Goal: Task Accomplishment & Management: Complete application form

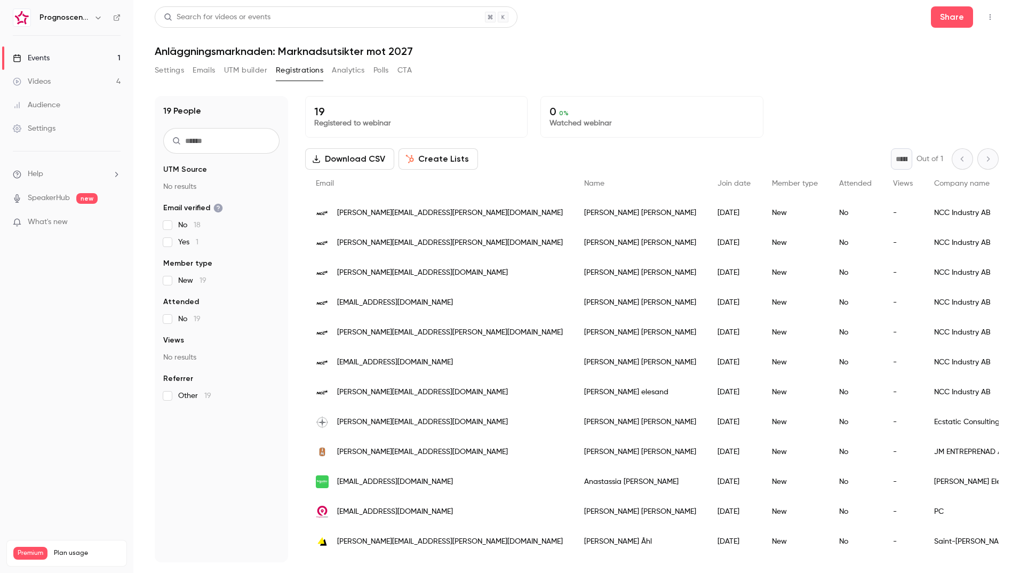
scroll to position [211, 0]
click at [989, 19] on icon "button" at bounding box center [990, 16] width 9 height 7
click at [957, 73] on div "Enter Studio" at bounding box center [948, 72] width 84 height 11
click at [78, 58] on link "Events 1" at bounding box center [66, 57] width 133 height 23
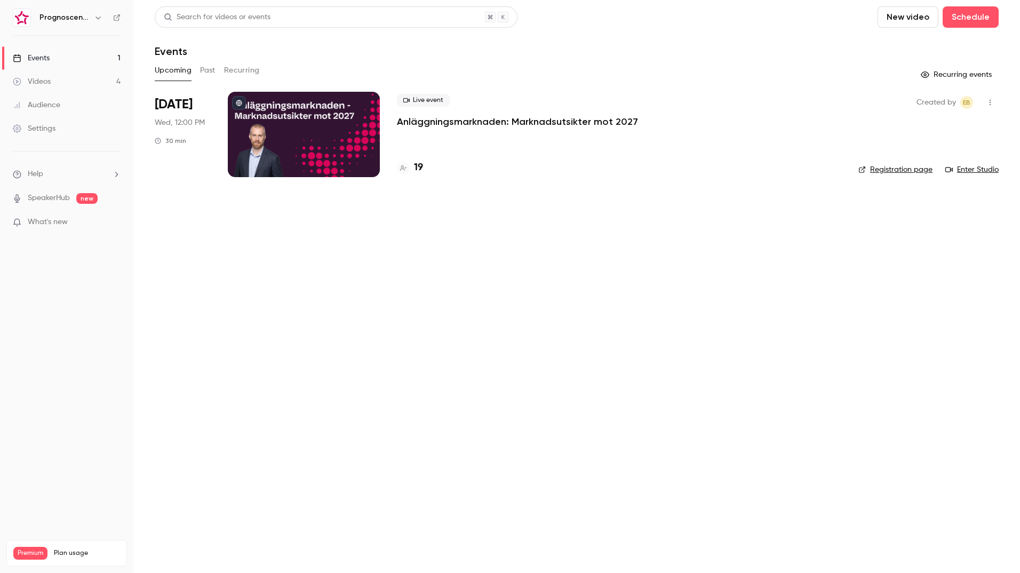
click at [909, 17] on button "New video" at bounding box center [907, 16] width 61 height 21
click at [902, 48] on div at bounding box center [897, 46] width 17 height 9
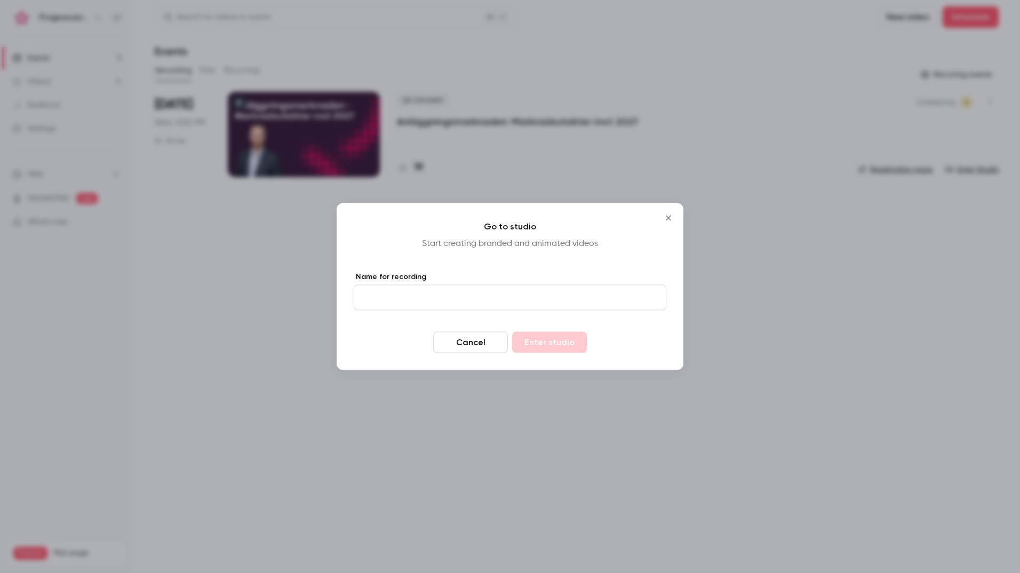
click at [467, 300] on input "Name for recording" at bounding box center [510, 298] width 313 height 26
click at [672, 216] on icon "Close" at bounding box center [668, 218] width 13 height 9
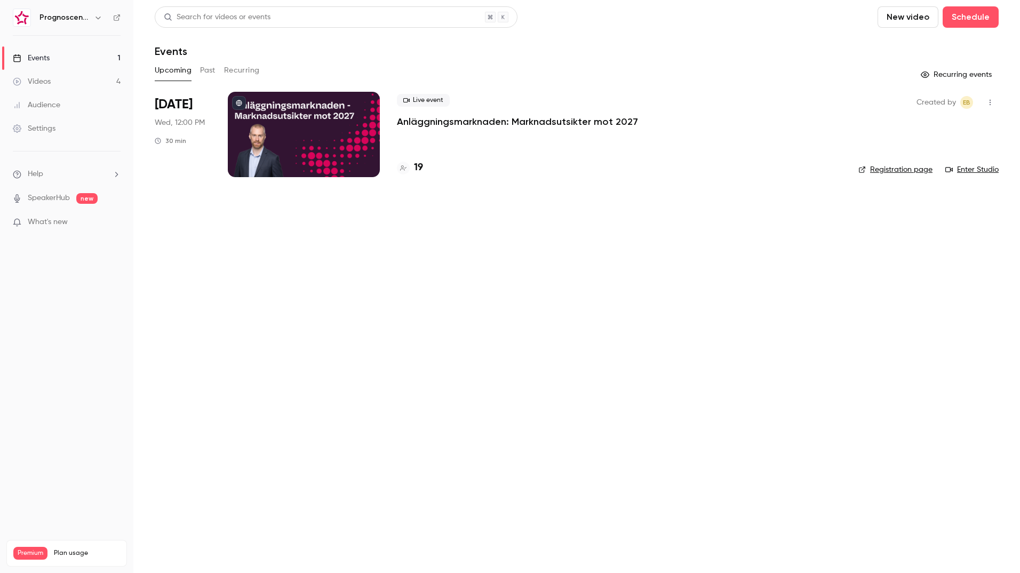
click at [912, 22] on button "New video" at bounding box center [907, 16] width 61 height 21
click at [890, 47] on icon at bounding box center [893, 46] width 9 height 9
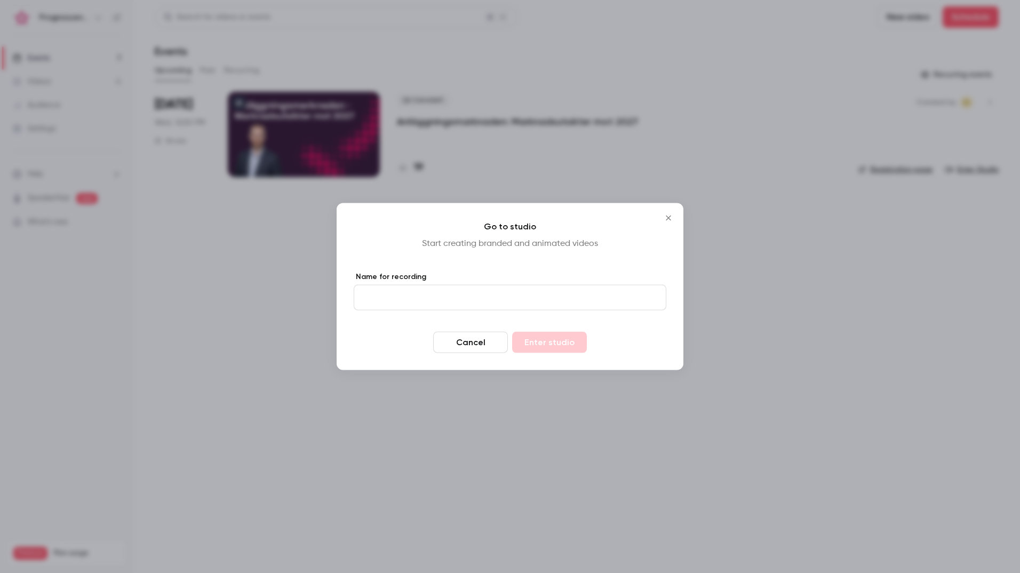
click at [415, 298] on input "Name for recording" at bounding box center [510, 298] width 313 height 26
type input "*******"
click at [573, 343] on button "Enter studio" at bounding box center [549, 342] width 75 height 21
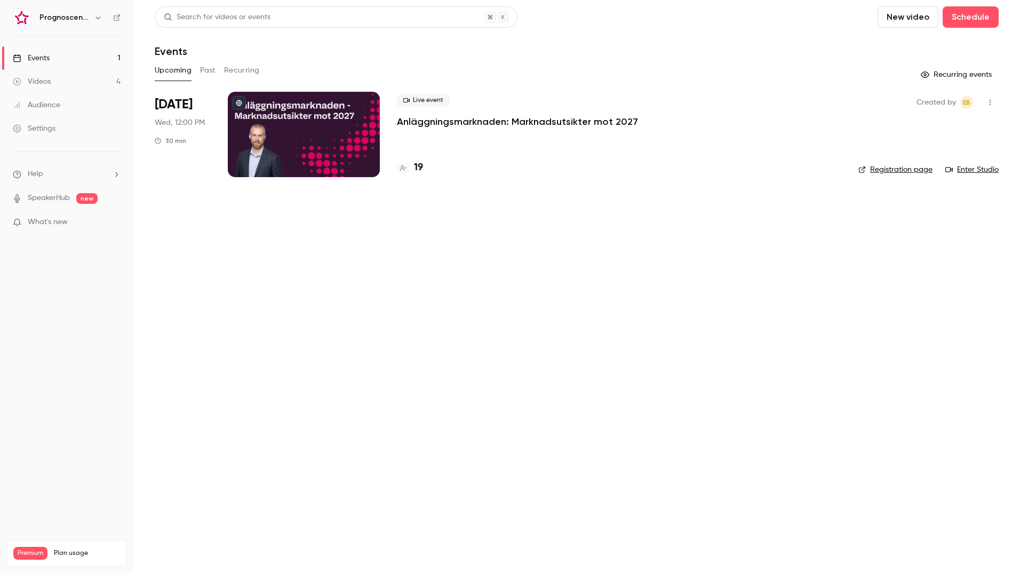
click at [51, 58] on link "Events 1" at bounding box center [66, 57] width 133 height 23
click at [43, 85] on div "Videos" at bounding box center [32, 81] width 38 height 11
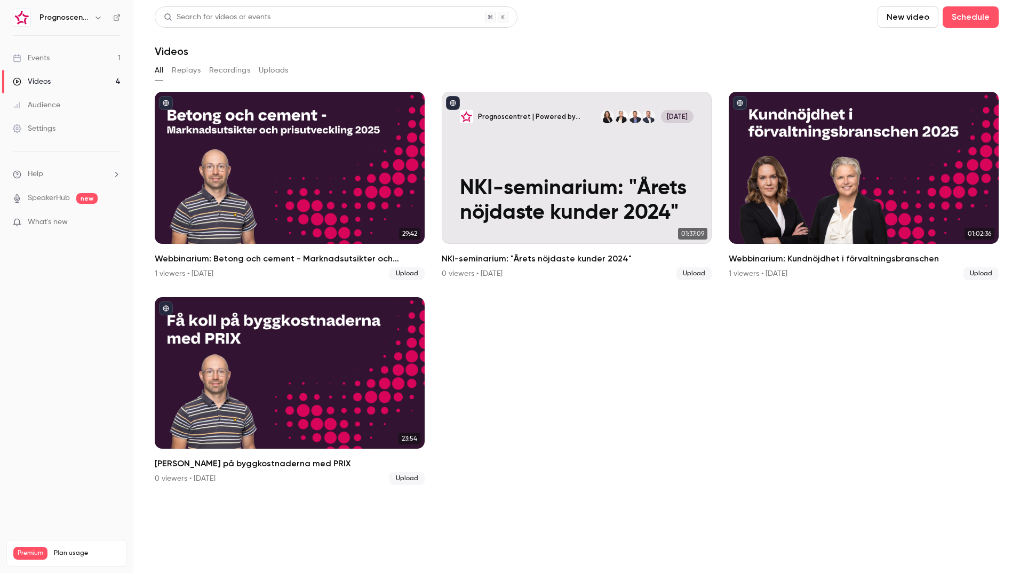
click at [907, 23] on button "New video" at bounding box center [907, 16] width 61 height 21
click at [929, 46] on div "Record" at bounding box center [946, 46] width 81 height 11
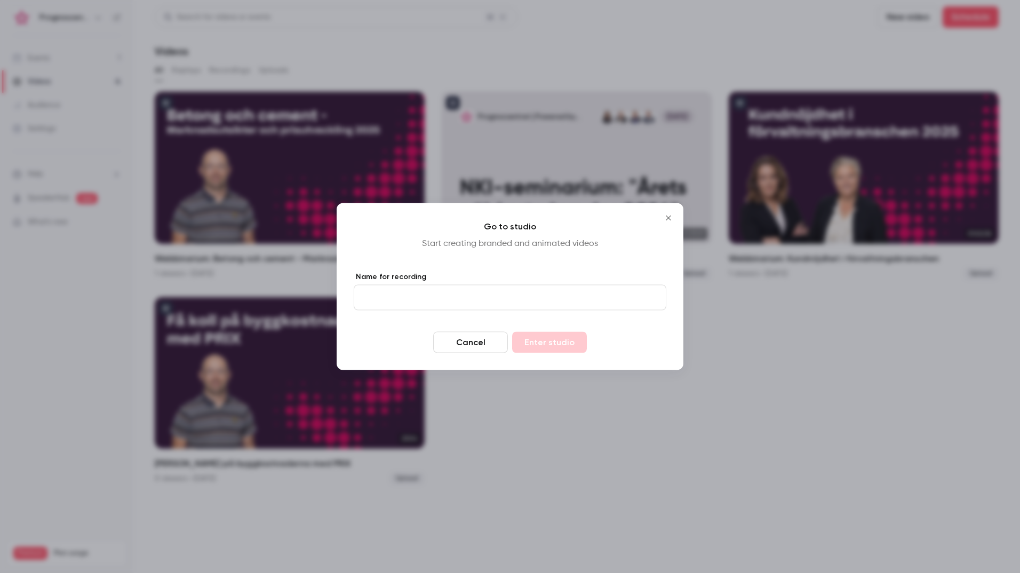
click at [447, 303] on input "Name for recording" at bounding box center [510, 298] width 313 height 26
type input "**"
click at [669, 220] on icon "Close" at bounding box center [668, 218] width 13 height 9
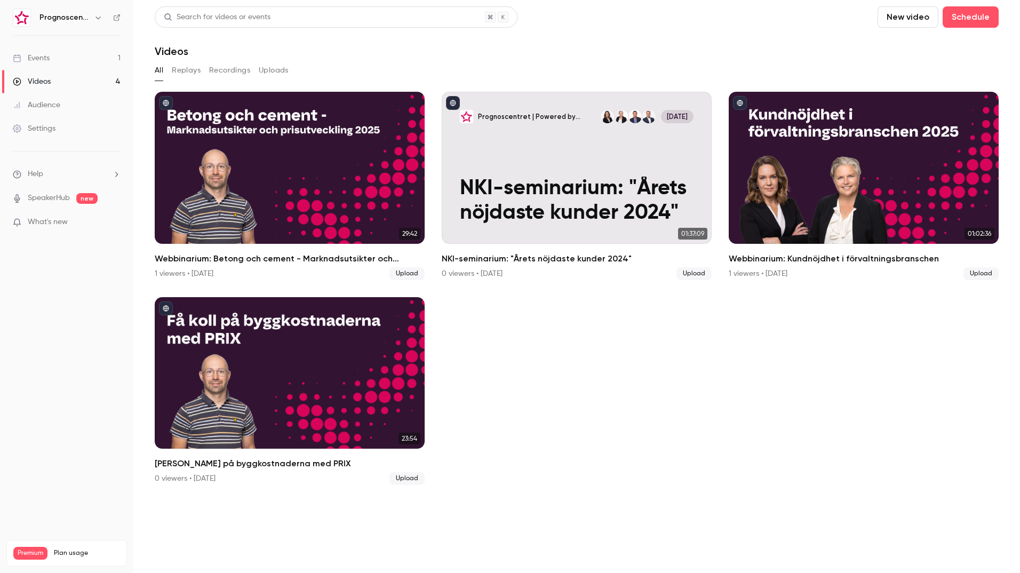
click at [75, 61] on link "Events 1" at bounding box center [66, 57] width 133 height 23
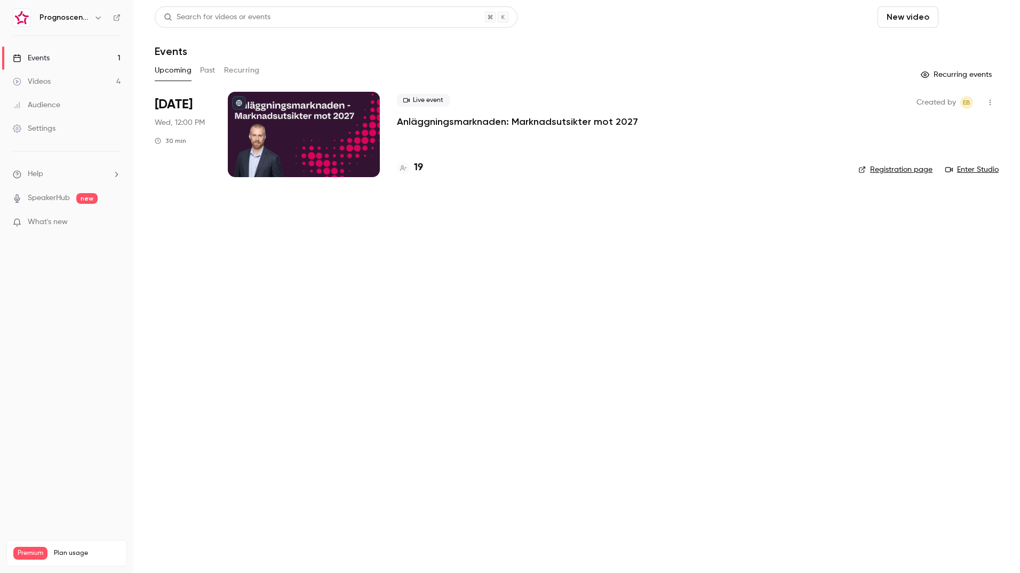
click at [971, 17] on button "Schedule" at bounding box center [970, 16] width 56 height 21
click at [931, 45] on div "One time event" at bounding box center [948, 46] width 81 height 11
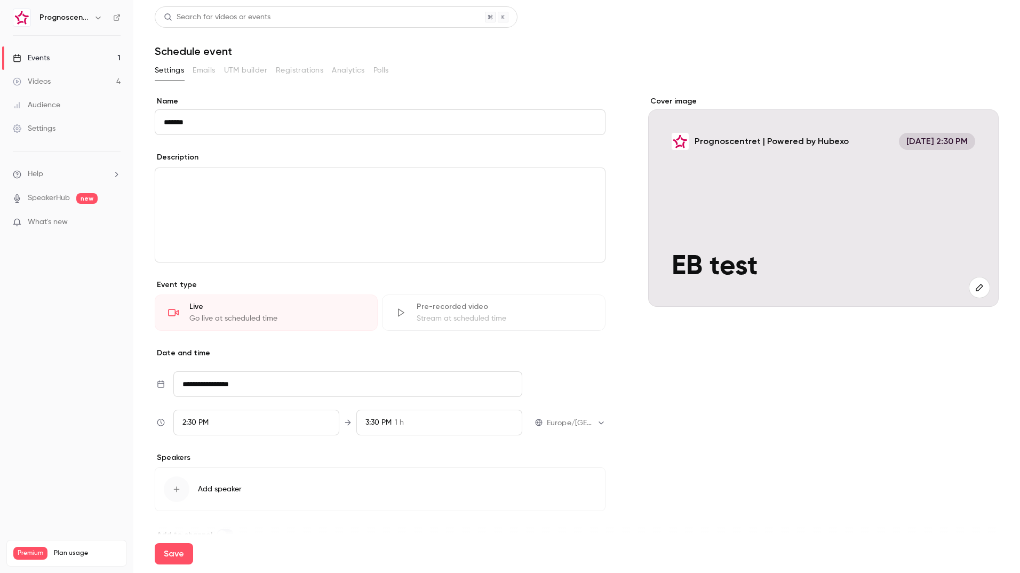
type input "*******"
click at [227, 222] on div "editor" at bounding box center [380, 215] width 450 height 94
click at [183, 494] on div "button" at bounding box center [177, 489] width 26 height 26
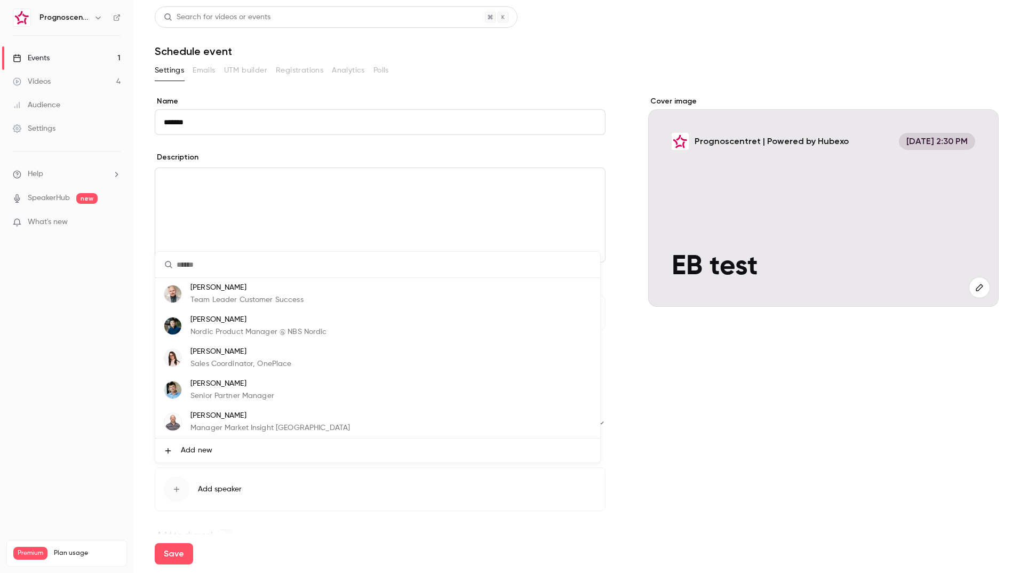
scroll to position [64, 0]
click at [237, 365] on p "Manager Market Insight Sweden" at bounding box center [269, 363] width 159 height 11
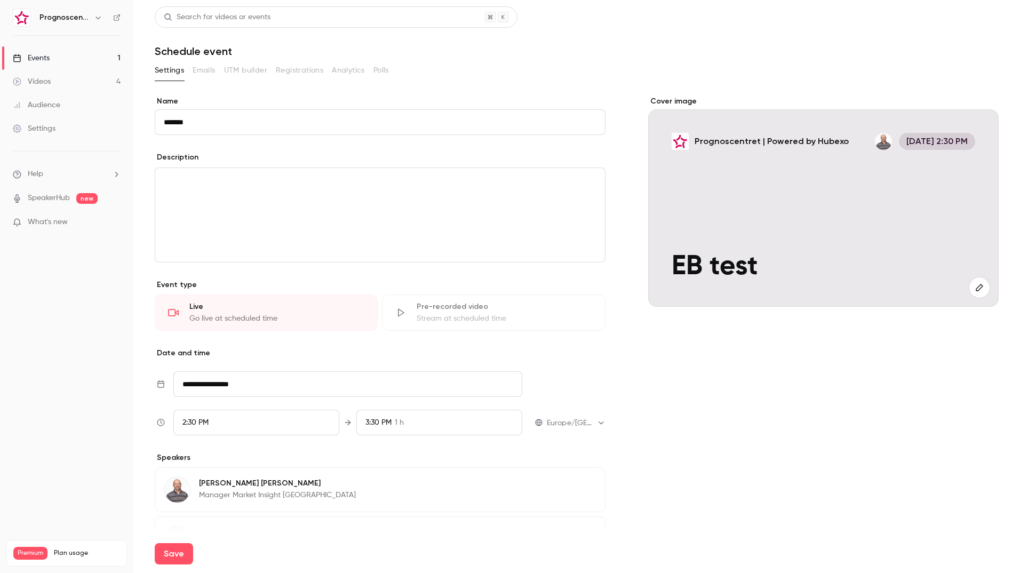
click at [241, 189] on div "editor" at bounding box center [380, 215] width 450 height 94
click at [901, 382] on div "Cover image Prognoscentret | Powered by Hubexo Aug 26, 2:30 PM EB test" at bounding box center [823, 343] width 350 height 494
click at [307, 187] on p "**********" at bounding box center [378, 180] width 428 height 13
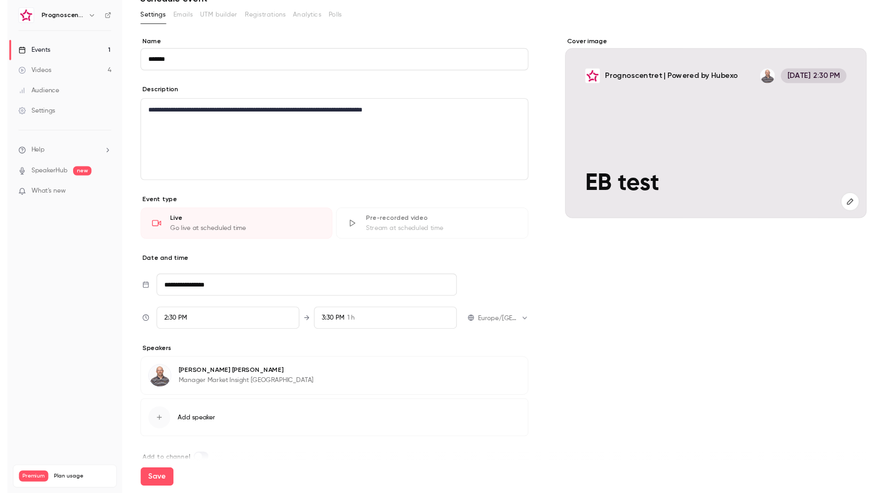
scroll to position [73, 0]
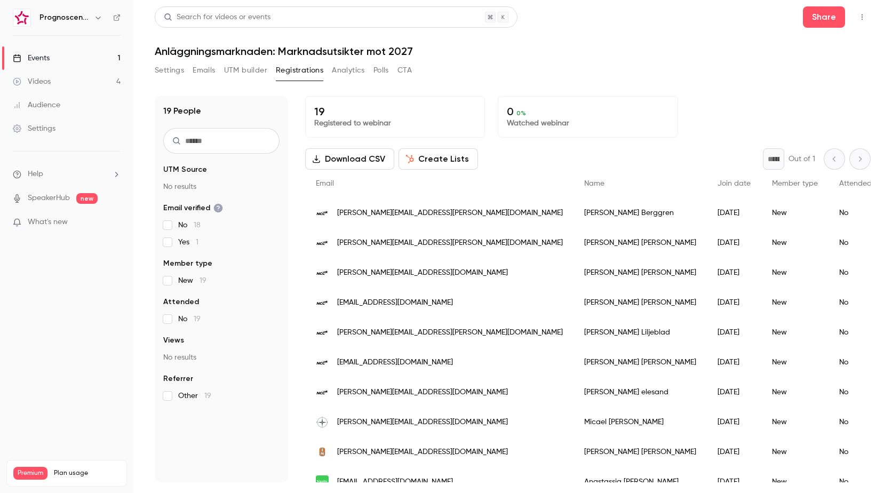
click at [707, 218] on div "[DATE]" at bounding box center [734, 213] width 54 height 30
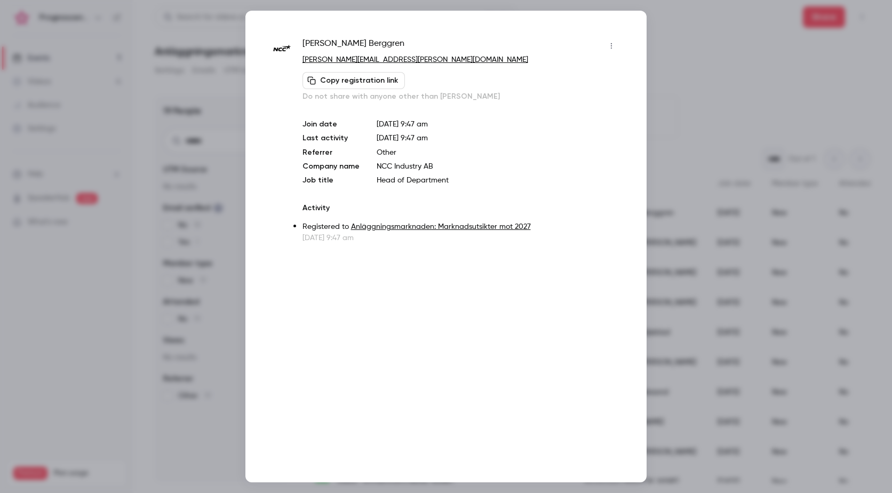
click at [669, 143] on div at bounding box center [446, 246] width 892 height 493
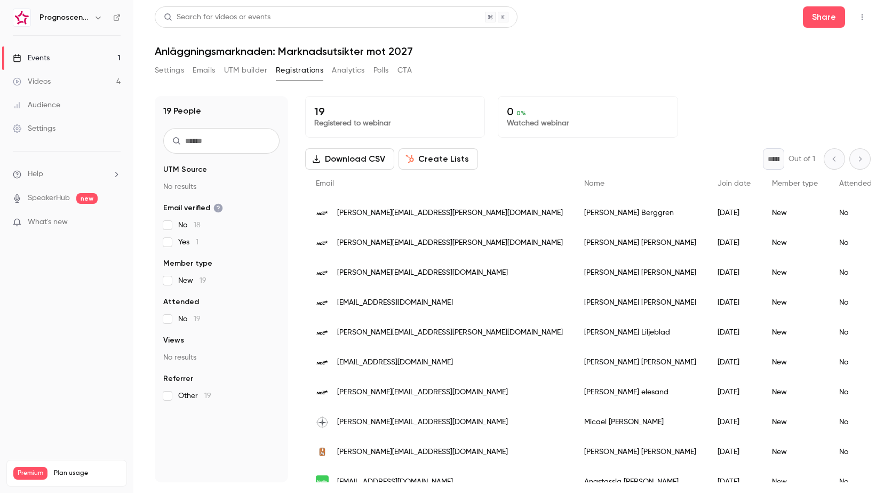
click at [457, 241] on div "[PERSON_NAME][EMAIL_ADDRESS][PERSON_NAME][DOMAIN_NAME]" at bounding box center [439, 243] width 268 height 30
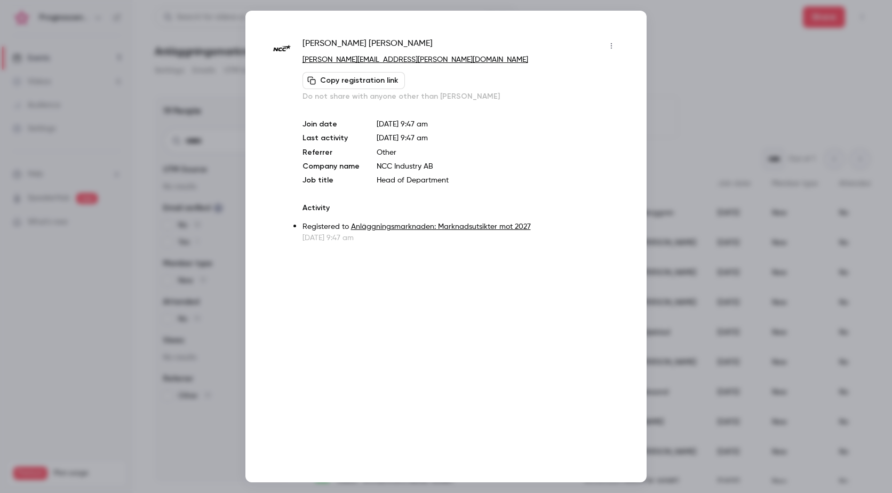
drag, startPoint x: 703, startPoint y: 145, endPoint x: 700, endPoint y: 155, distance: 10.6
click at [703, 145] on div at bounding box center [446, 246] width 892 height 493
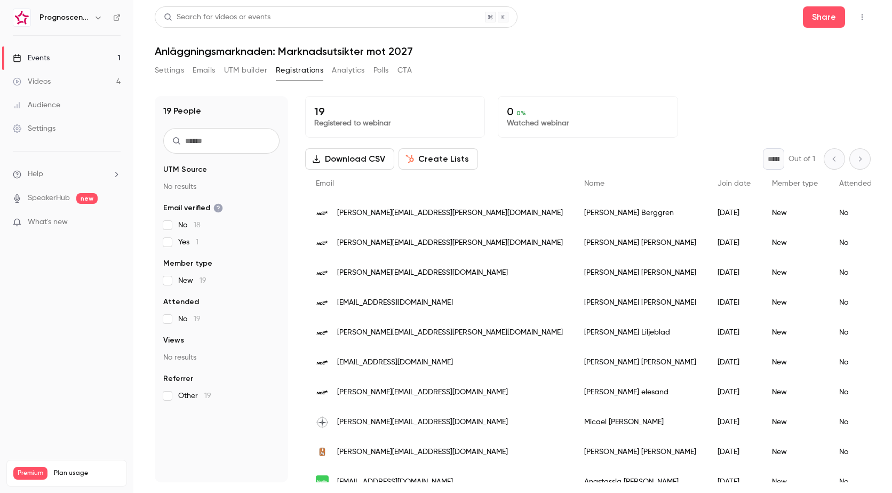
click at [573, 272] on div "Andreas Söderman" at bounding box center [639, 273] width 133 height 30
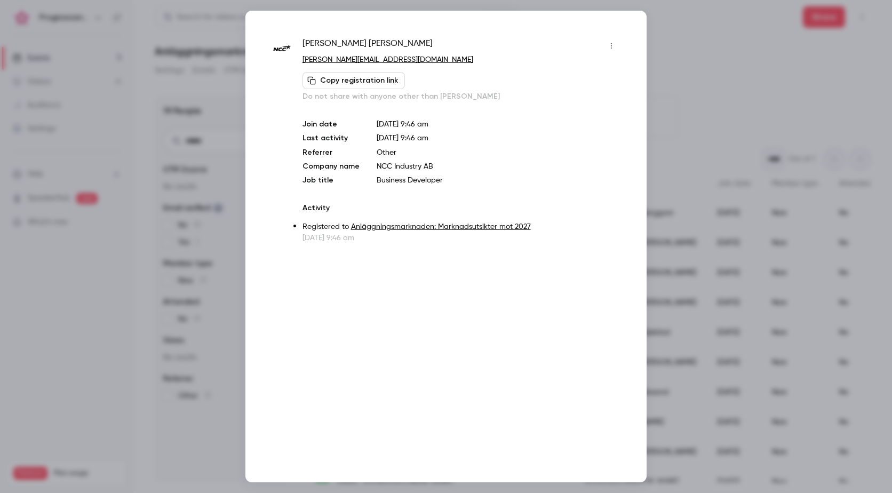
drag, startPoint x: 760, startPoint y: 121, endPoint x: 721, endPoint y: 132, distance: 40.7
click at [760, 121] on div at bounding box center [446, 246] width 892 height 493
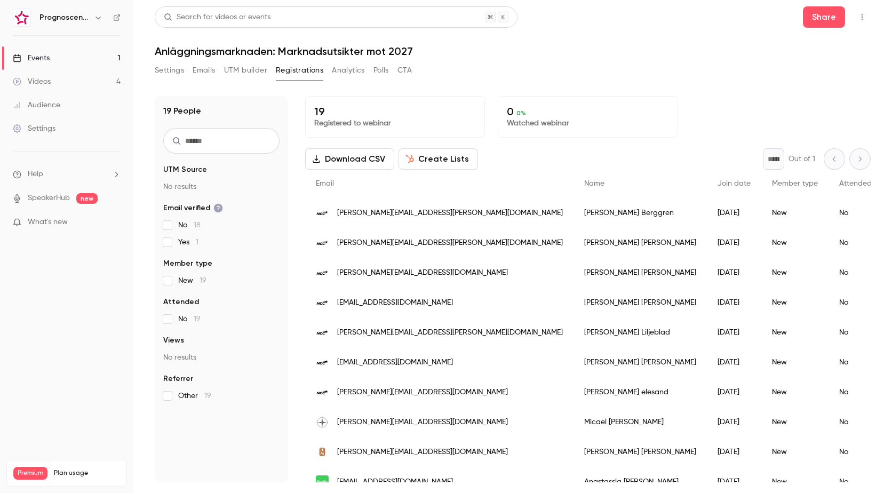
click at [424, 269] on span "[PERSON_NAME][EMAIL_ADDRESS][DOMAIN_NAME]" at bounding box center [422, 272] width 171 height 11
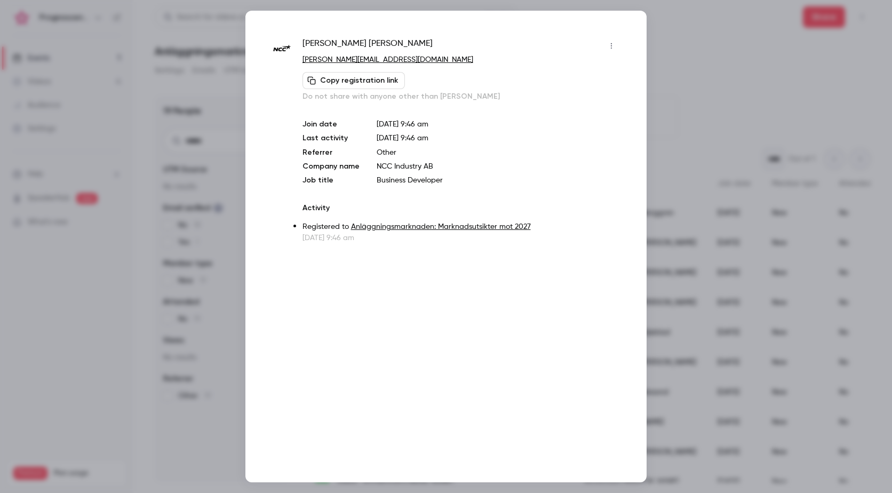
click at [687, 122] on div at bounding box center [446, 246] width 892 height 493
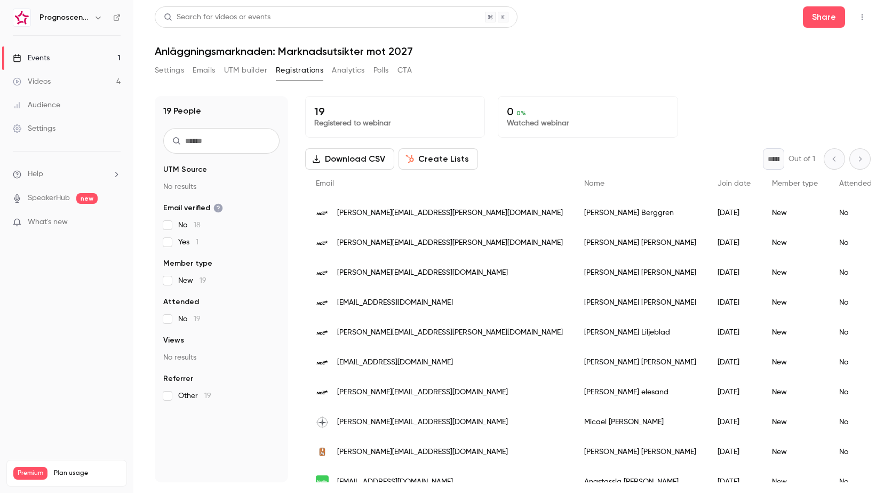
click at [381, 303] on span "[EMAIL_ADDRESS][DOMAIN_NAME]" at bounding box center [395, 302] width 116 height 11
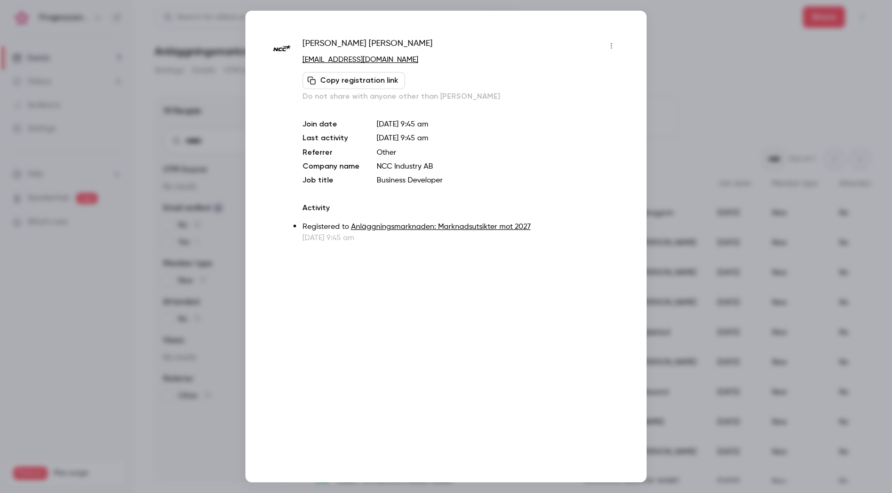
click at [718, 129] on div at bounding box center [446, 246] width 892 height 493
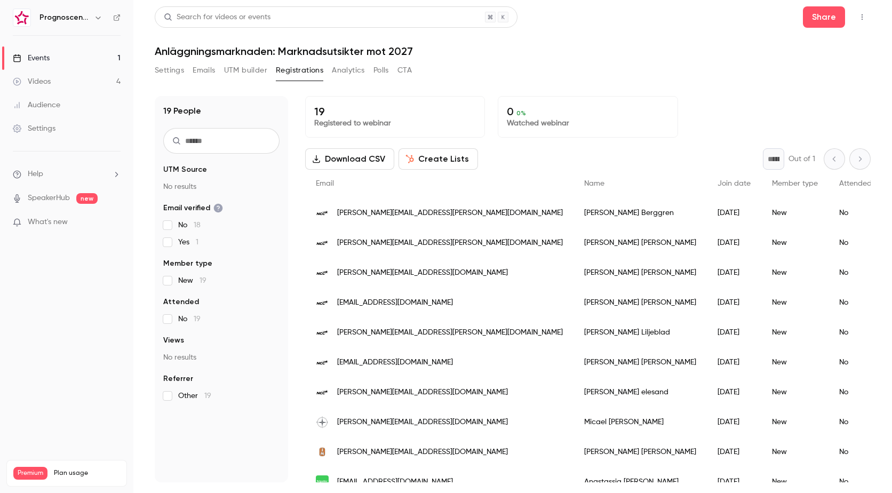
click at [365, 332] on span "[PERSON_NAME][EMAIL_ADDRESS][PERSON_NAME][DOMAIN_NAME]" at bounding box center [450, 332] width 226 height 11
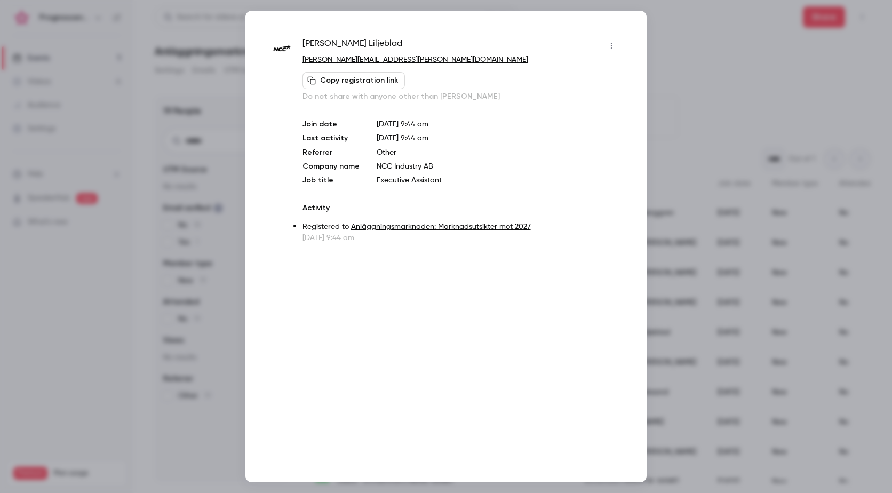
click at [713, 135] on div at bounding box center [446, 246] width 892 height 493
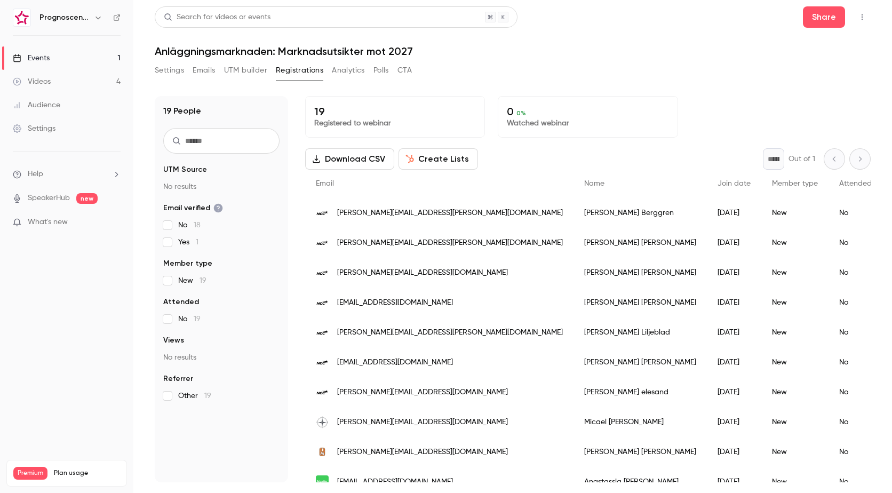
click at [396, 357] on span "[EMAIL_ADDRESS][DOMAIN_NAME]" at bounding box center [395, 362] width 116 height 11
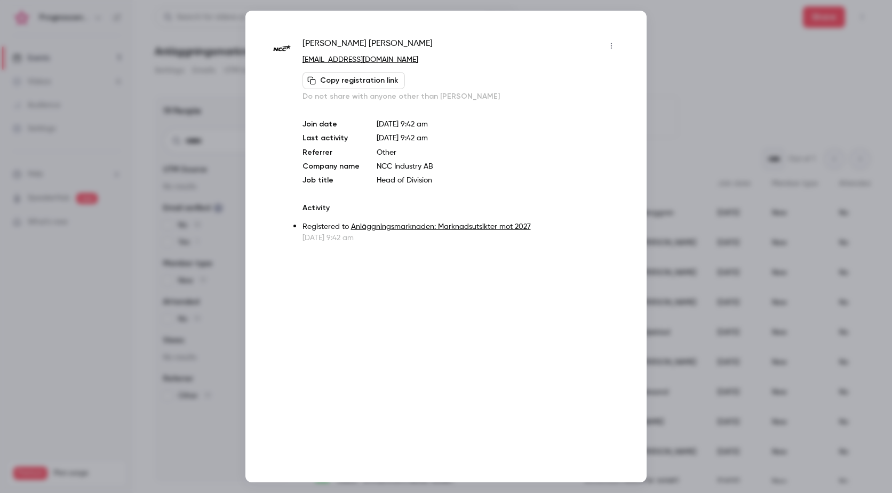
click at [717, 140] on div at bounding box center [446, 246] width 892 height 493
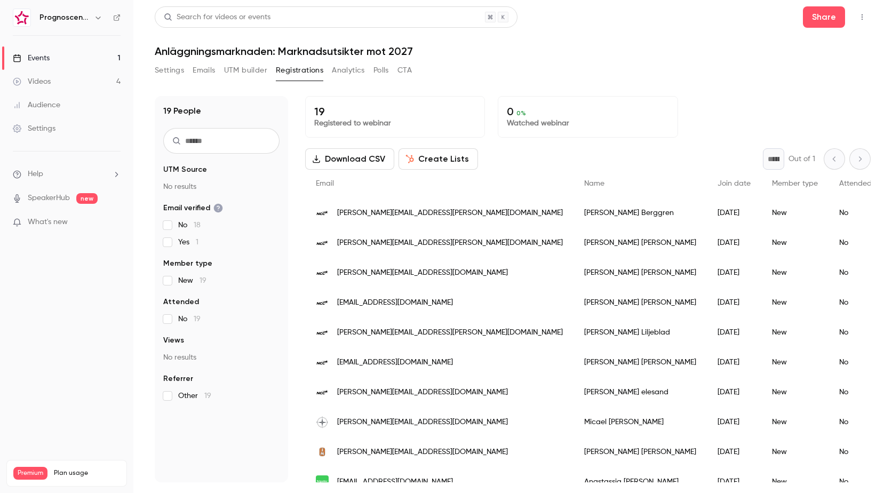
click at [375, 386] on div "[PERSON_NAME][EMAIL_ADDRESS][DOMAIN_NAME]" at bounding box center [439, 392] width 268 height 30
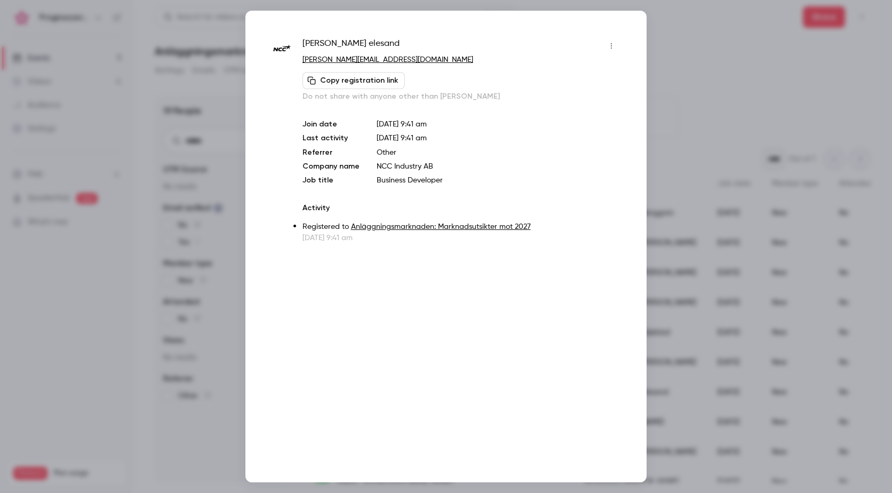
drag, startPoint x: 699, startPoint y: 145, endPoint x: 493, endPoint y: 230, distance: 222.4
click at [698, 144] on div at bounding box center [446, 246] width 892 height 493
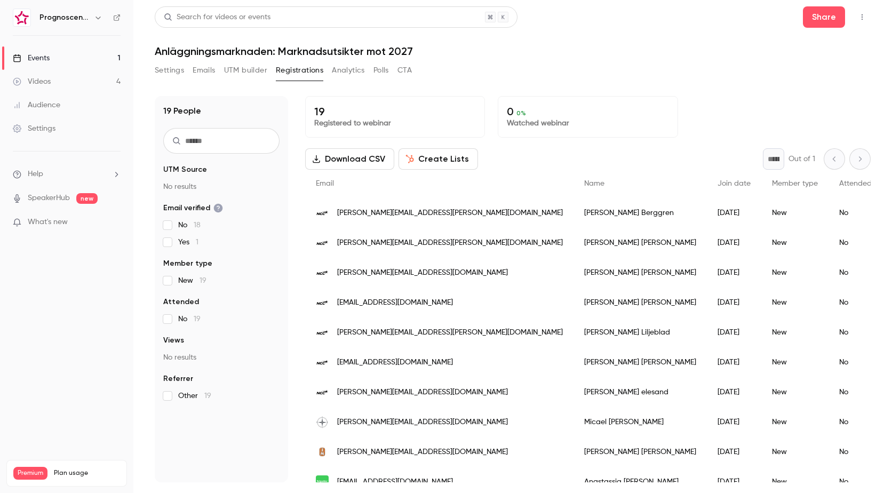
click at [372, 363] on span "[EMAIL_ADDRESS][DOMAIN_NAME]" at bounding box center [395, 362] width 116 height 11
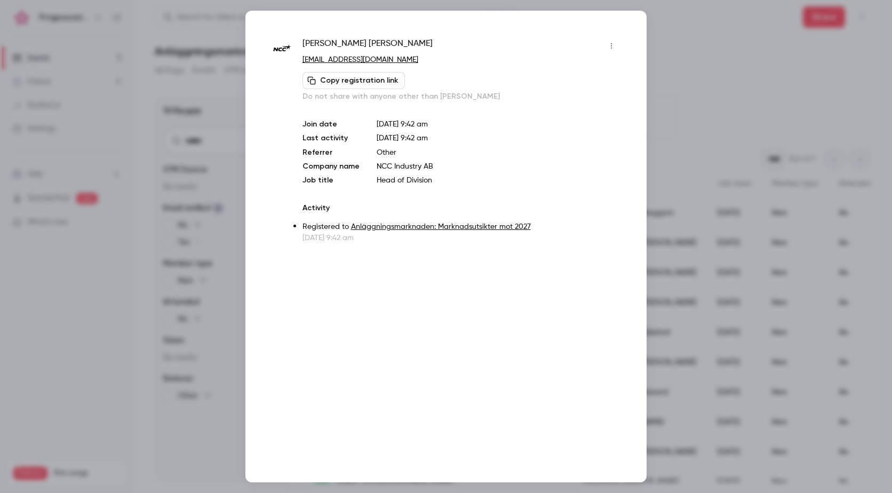
click at [676, 140] on div at bounding box center [446, 246] width 892 height 493
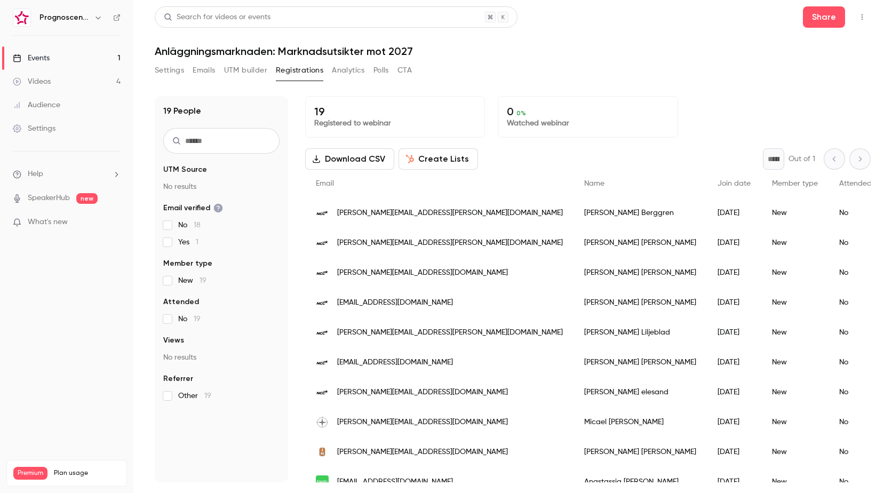
click at [459, 412] on div "[PERSON_NAME][EMAIL_ADDRESS][DOMAIN_NAME]" at bounding box center [439, 422] width 268 height 30
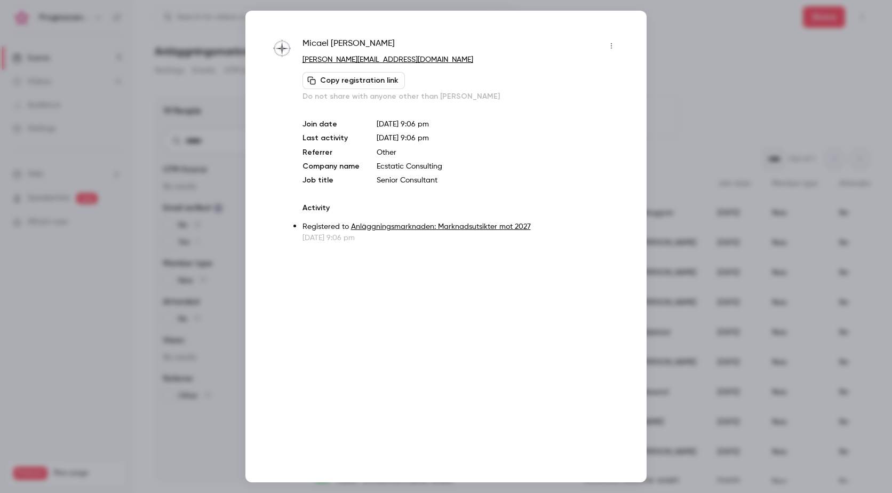
click at [712, 95] on div at bounding box center [446, 246] width 892 height 493
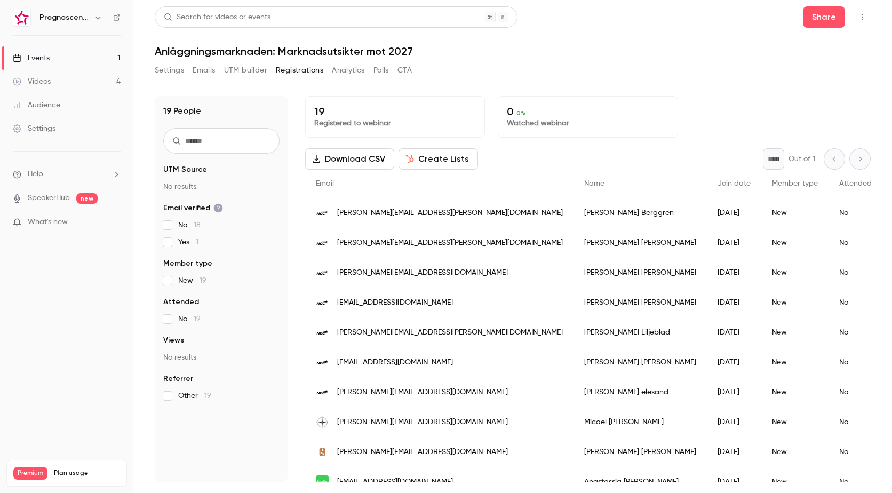
click at [401, 449] on span "[PERSON_NAME][EMAIL_ADDRESS][DOMAIN_NAME]" at bounding box center [422, 451] width 171 height 11
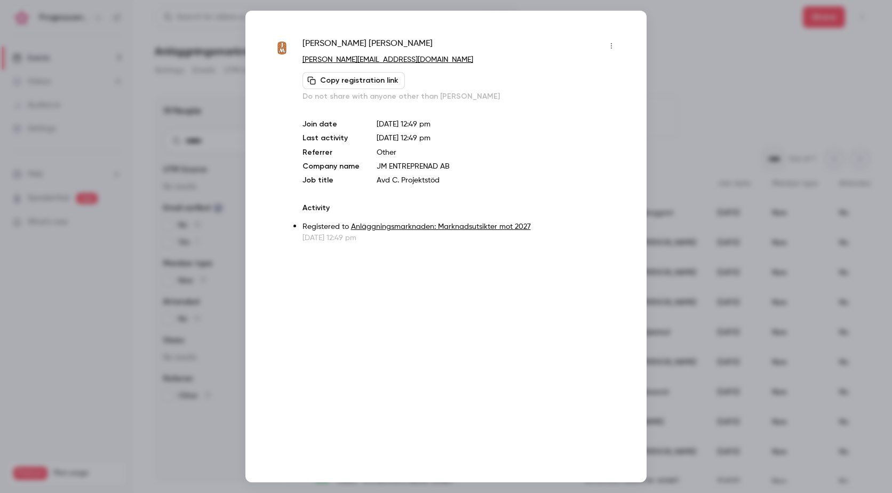
drag, startPoint x: 704, startPoint y: 103, endPoint x: 656, endPoint y: 155, distance: 71.0
click at [701, 103] on div at bounding box center [446, 246] width 892 height 493
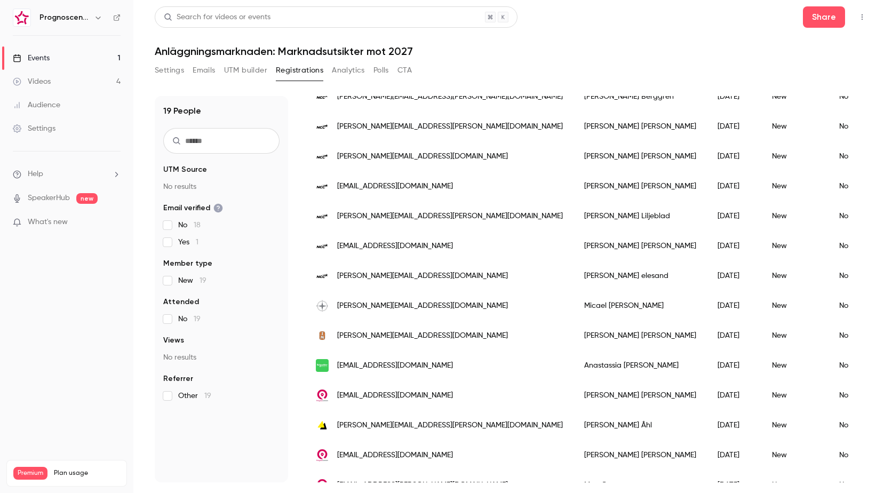
scroll to position [160, 0]
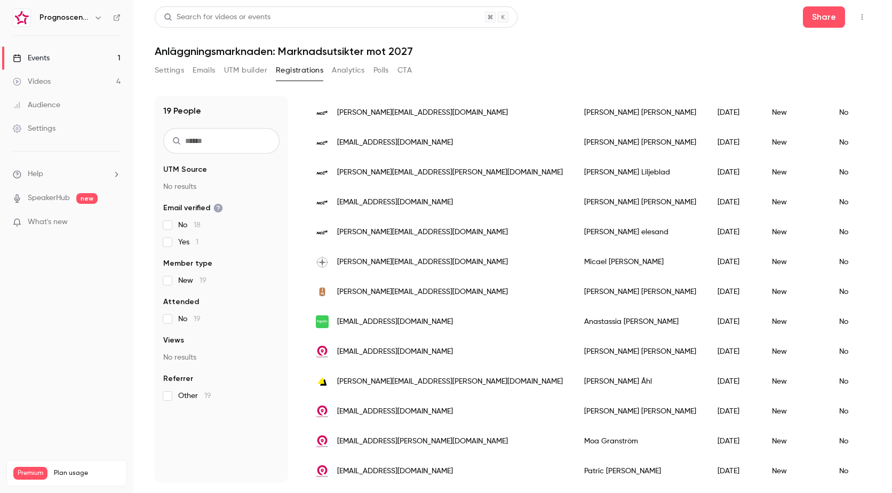
click at [411, 318] on span "[EMAIL_ADDRESS][DOMAIN_NAME]" at bounding box center [395, 321] width 116 height 11
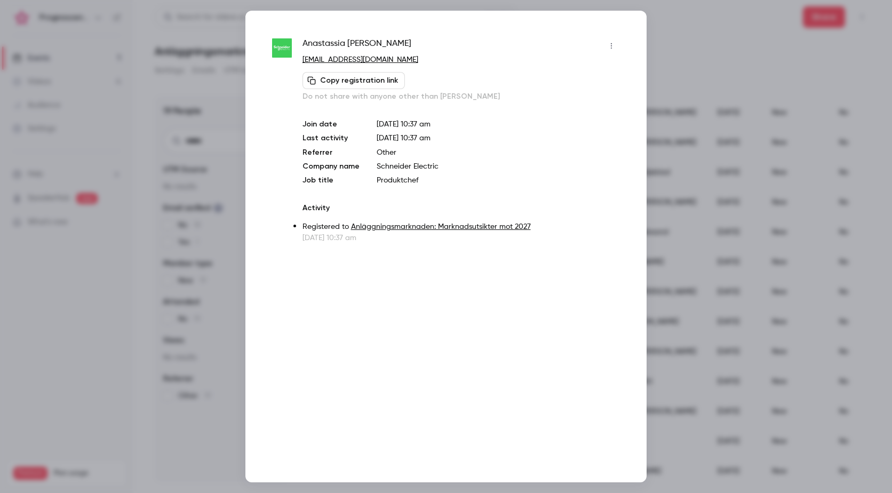
click at [690, 78] on div at bounding box center [446, 246] width 892 height 493
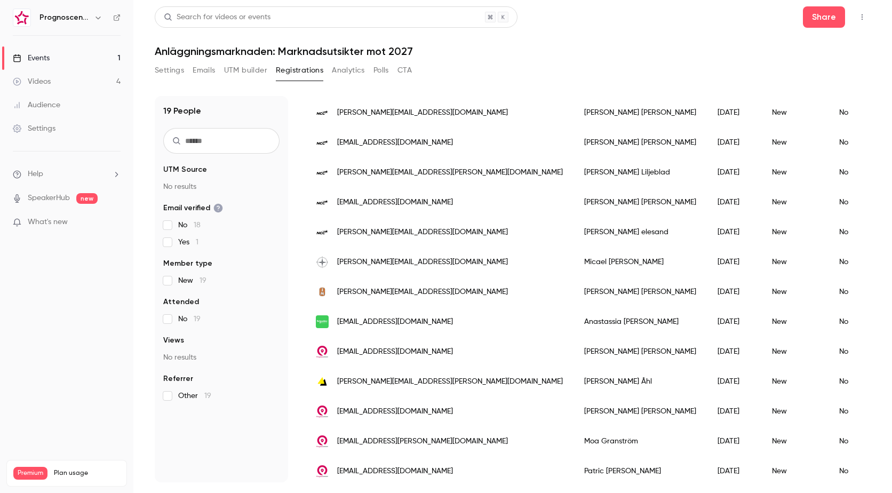
click at [395, 380] on span "[PERSON_NAME][EMAIL_ADDRESS][PERSON_NAME][DOMAIN_NAME]" at bounding box center [450, 381] width 226 height 11
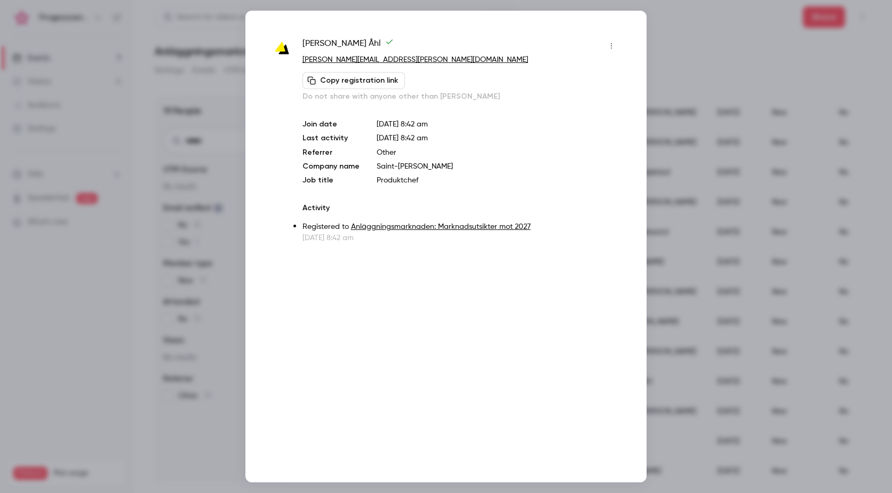
click at [662, 99] on div at bounding box center [446, 246] width 892 height 493
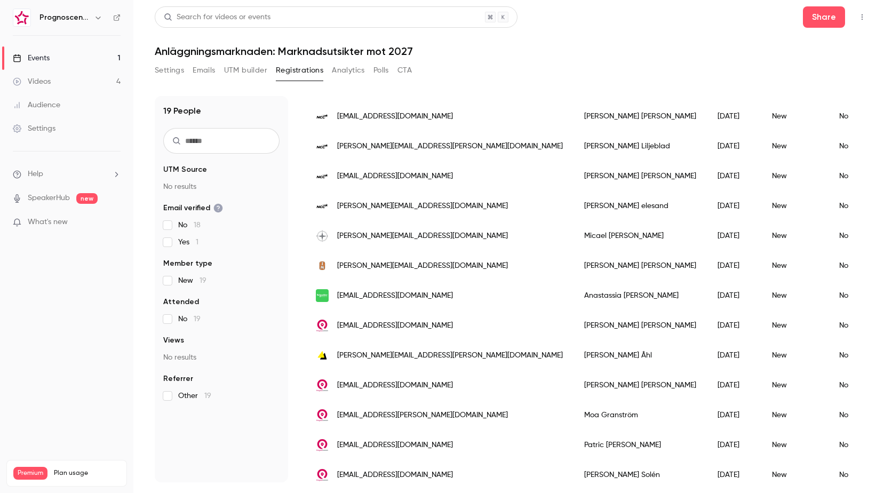
scroll to position [185, 0]
click at [398, 357] on span "[PERSON_NAME][EMAIL_ADDRESS][PERSON_NAME][DOMAIN_NAME]" at bounding box center [450, 356] width 226 height 11
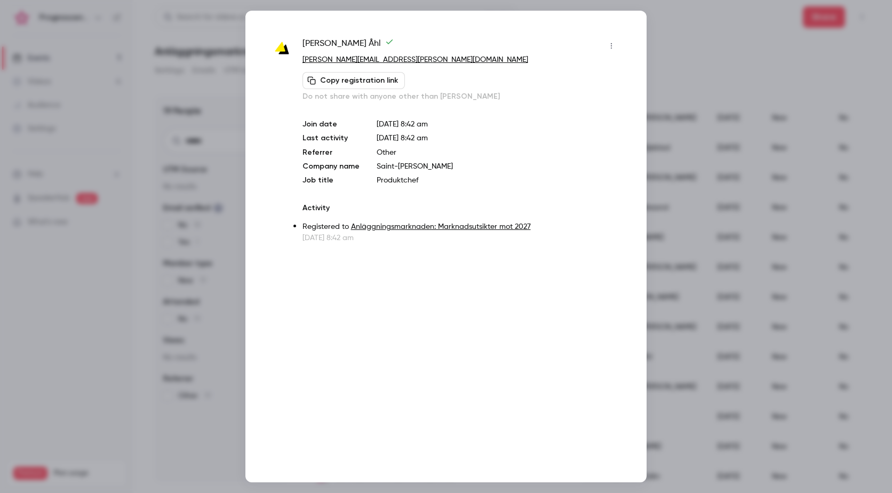
click at [678, 332] on div at bounding box center [446, 246] width 892 height 493
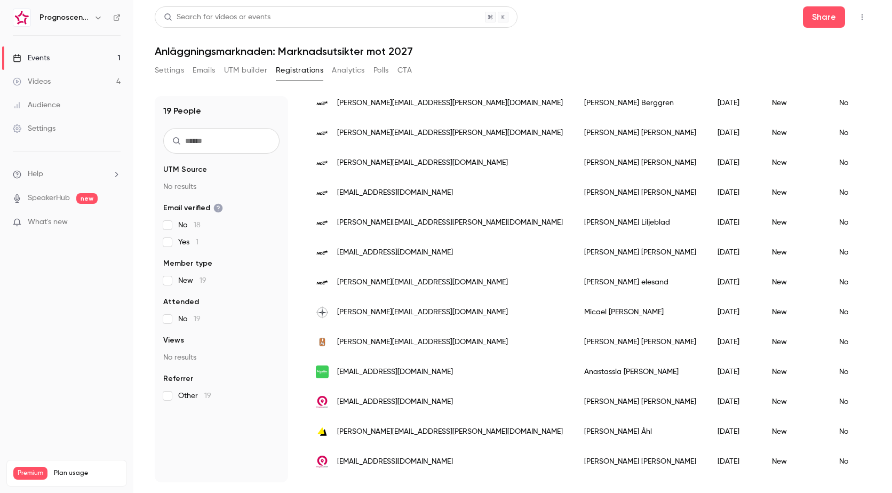
scroll to position [0, 0]
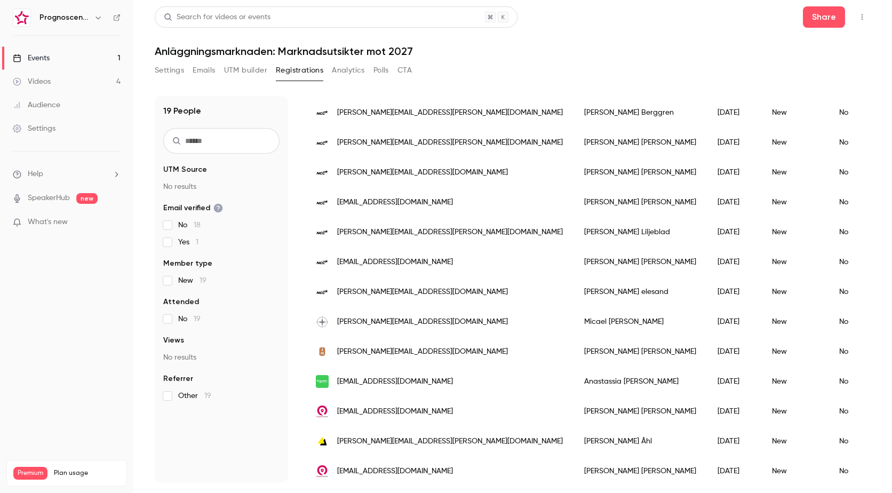
scroll to position [213, 0]
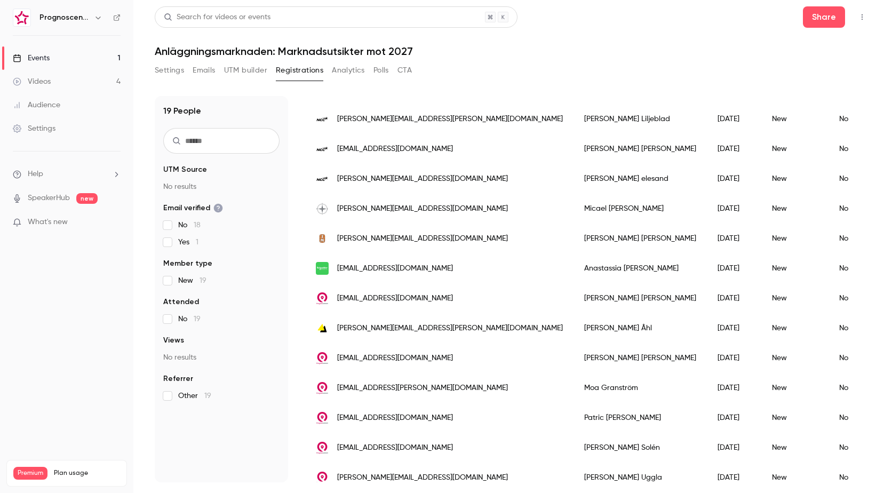
click at [392, 325] on span "[PERSON_NAME][EMAIL_ADDRESS][PERSON_NAME][DOMAIN_NAME]" at bounding box center [450, 328] width 226 height 11
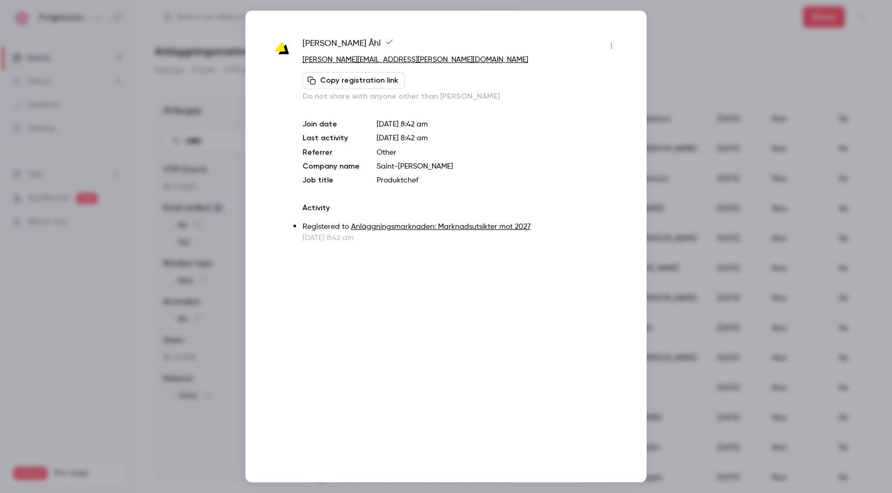
click at [242, 292] on div at bounding box center [446, 246] width 892 height 493
